Goal: Task Accomplishment & Management: Manage account settings

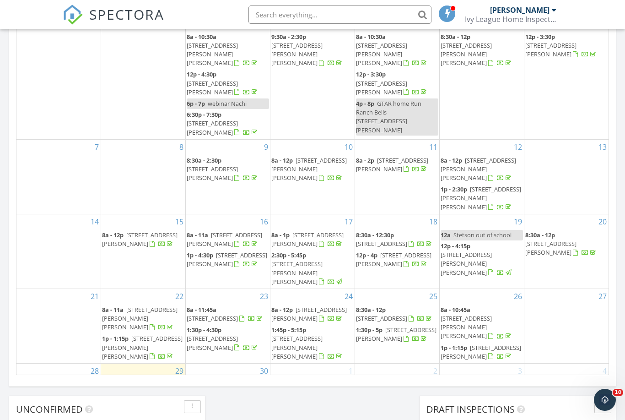
scroll to position [5, 5]
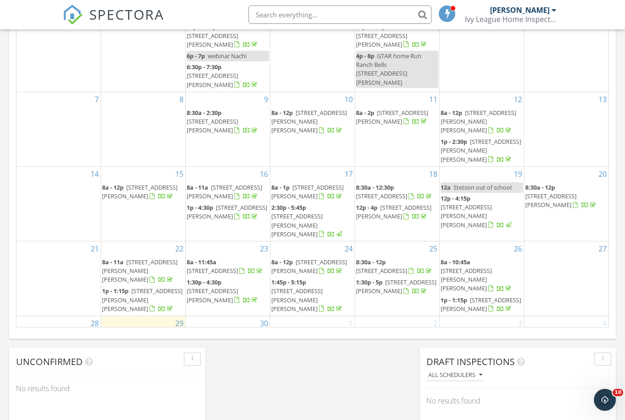
click at [391, 332] on span "1288 FM2648, Powderly 75473" at bounding box center [391, 340] width 70 height 17
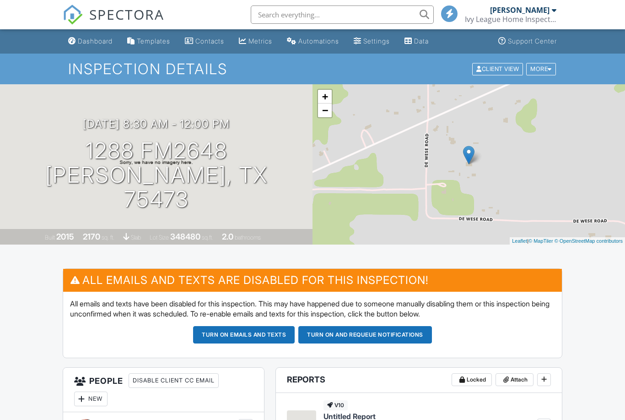
click at [363, 333] on button "Turn on and Requeue Notifications" at bounding box center [366, 334] width 134 height 17
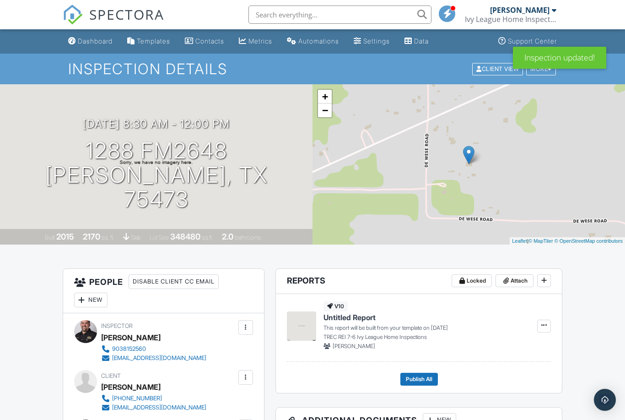
click at [105, 42] on div "Dashboard" at bounding box center [95, 41] width 35 height 8
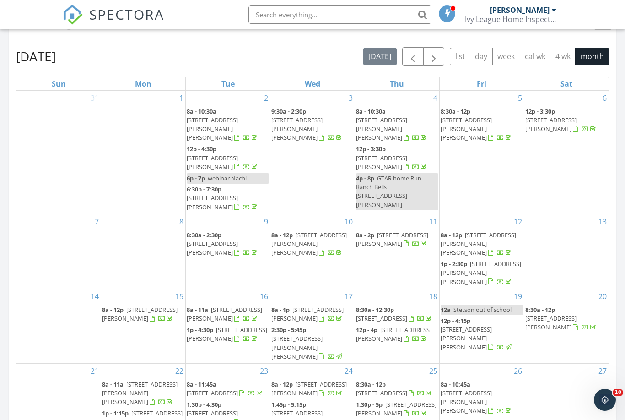
scroll to position [414, 0]
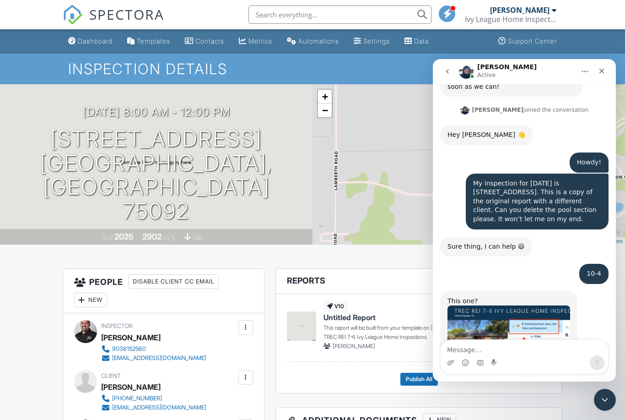
scroll to position [1001, 0]
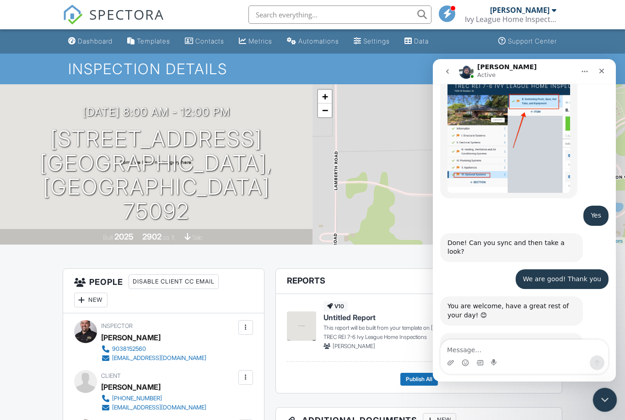
click at [605, 400] on icon "Close Intercom Messenger" at bounding box center [603, 398] width 11 height 11
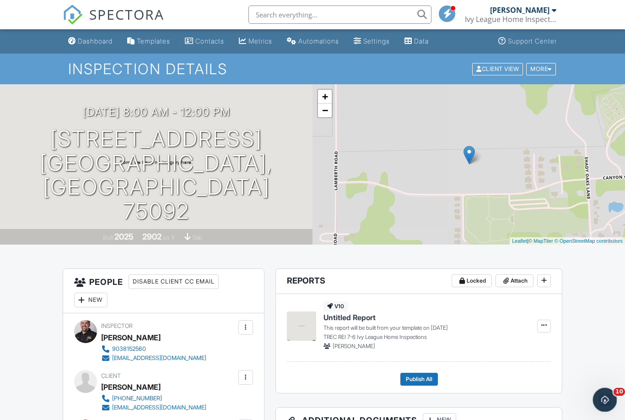
scroll to position [0, 0]
click at [92, 41] on div "Dashboard" at bounding box center [95, 41] width 35 height 8
